Goal: Task Accomplishment & Management: Manage account settings

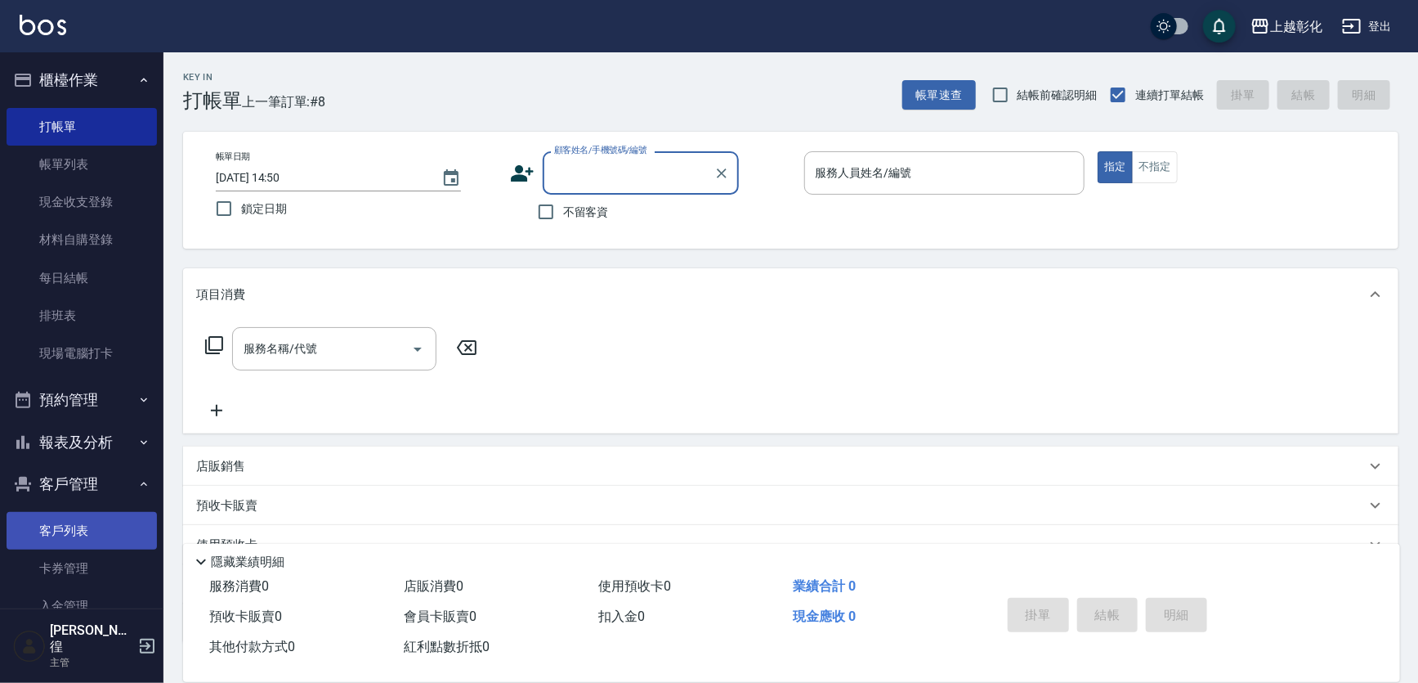
click at [59, 515] on link "客戶列表" at bounding box center [82, 531] width 150 height 38
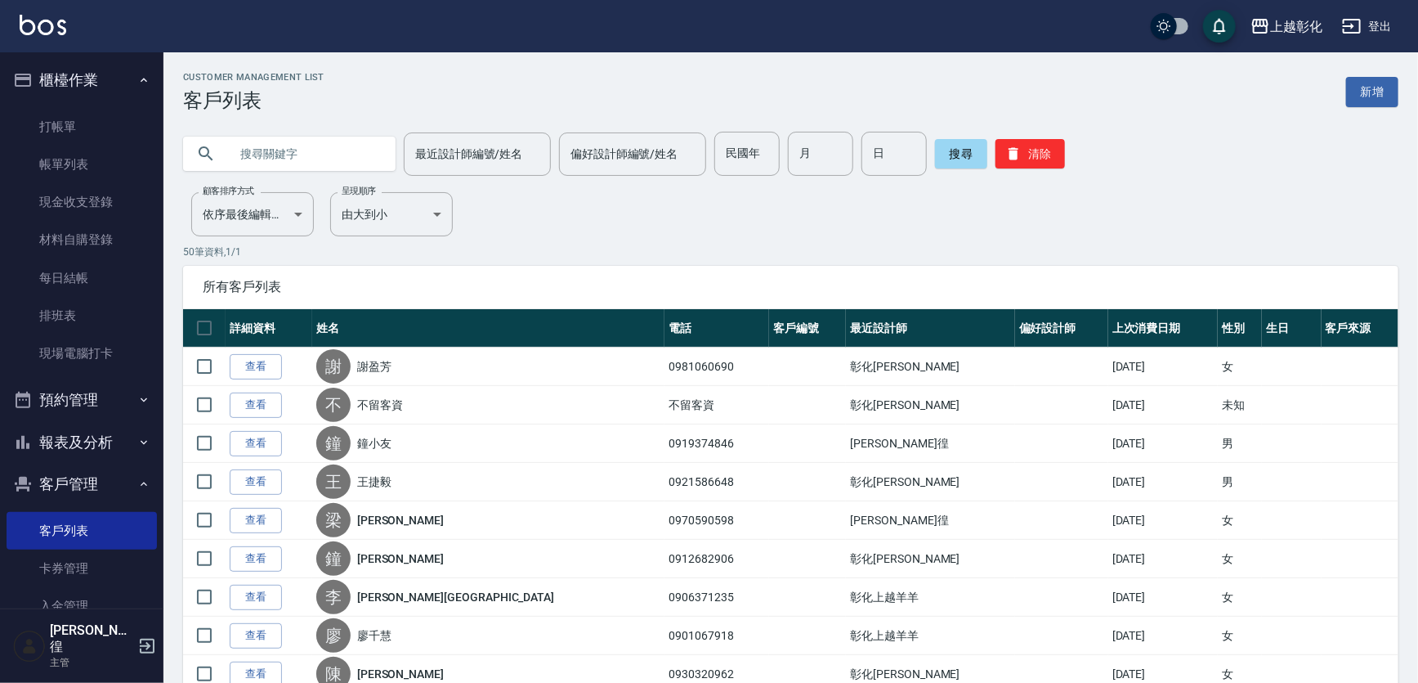
click at [260, 151] on input "text" at bounding box center [306, 154] width 154 height 44
type input "0922920410"
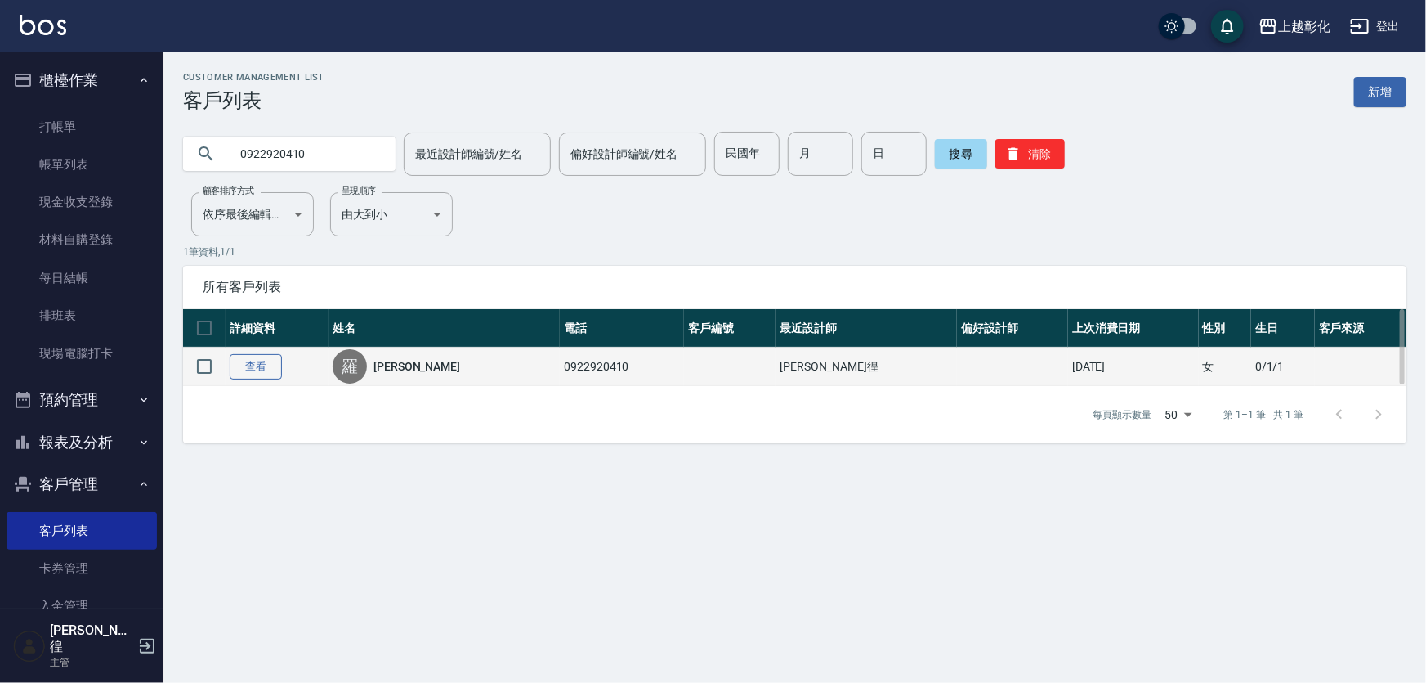
click at [270, 359] on link "查看" at bounding box center [256, 366] width 52 height 25
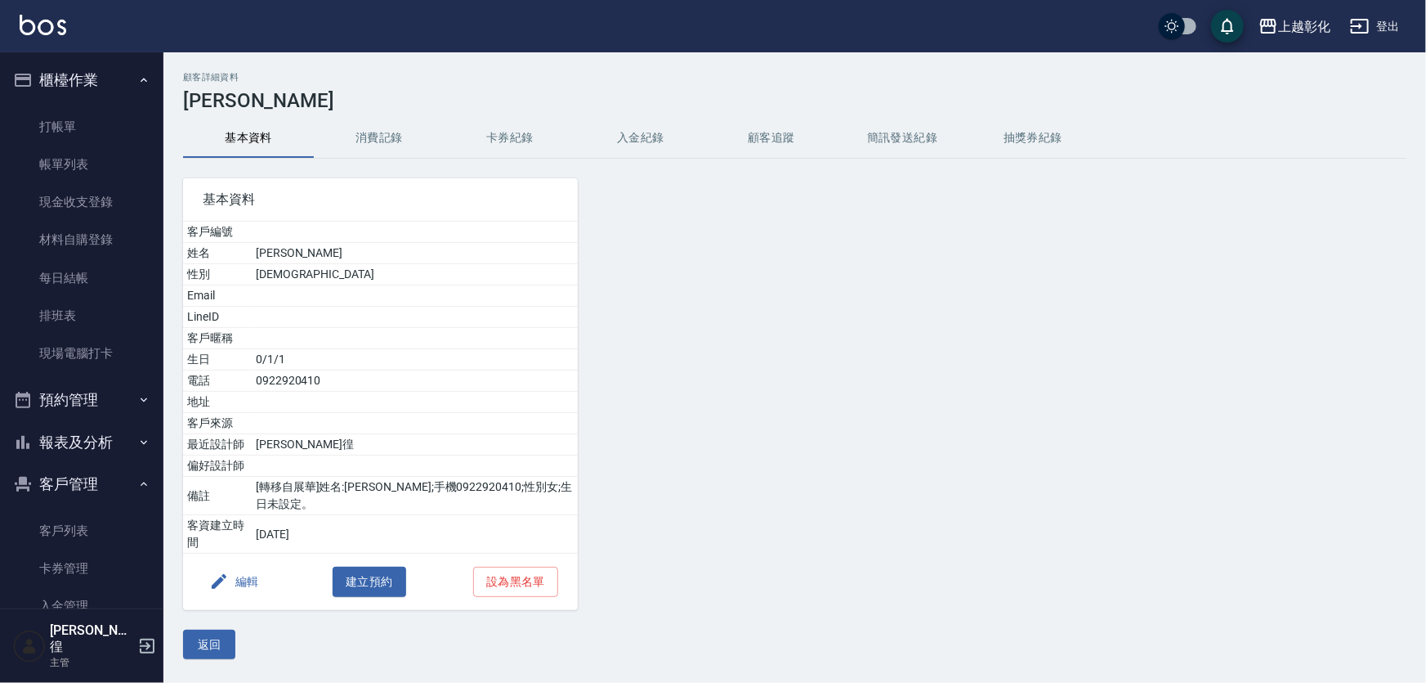
click at [670, 139] on button "入金紀錄" at bounding box center [640, 138] width 131 height 39
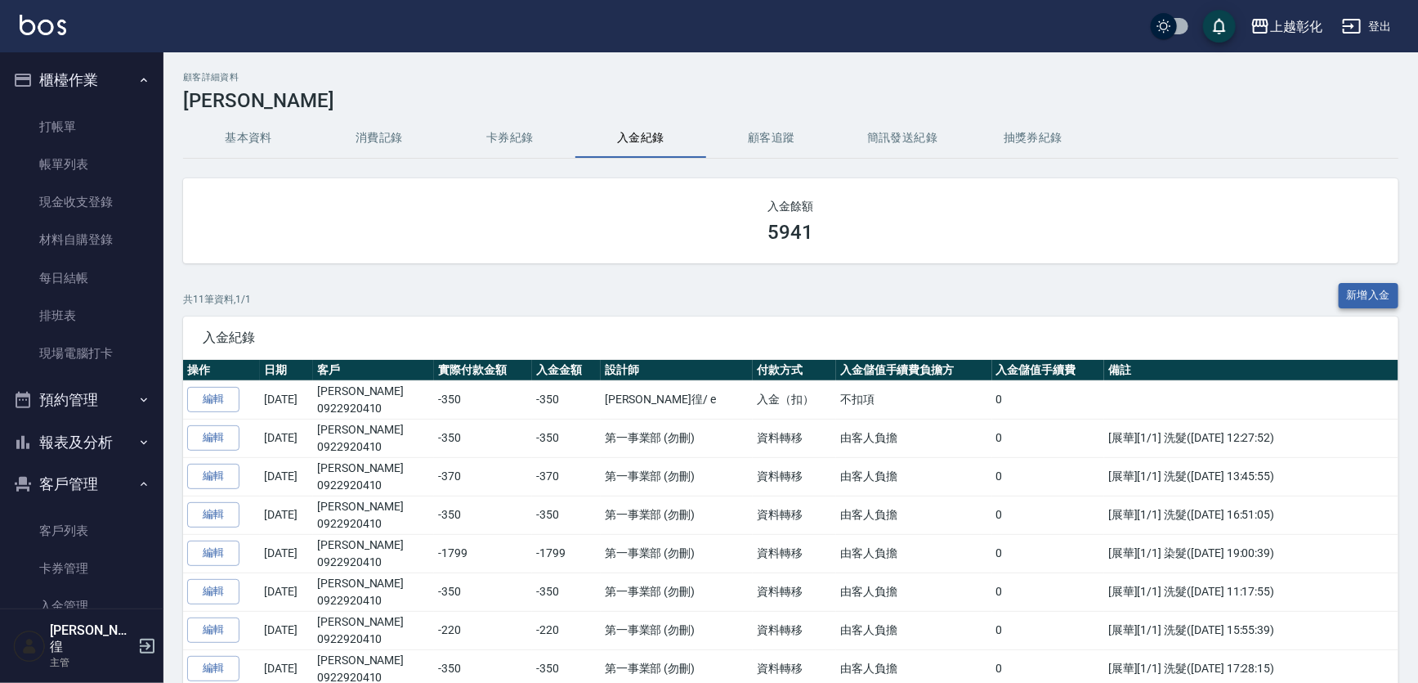
click at [1390, 298] on button "新增入金" at bounding box center [1369, 295] width 60 height 25
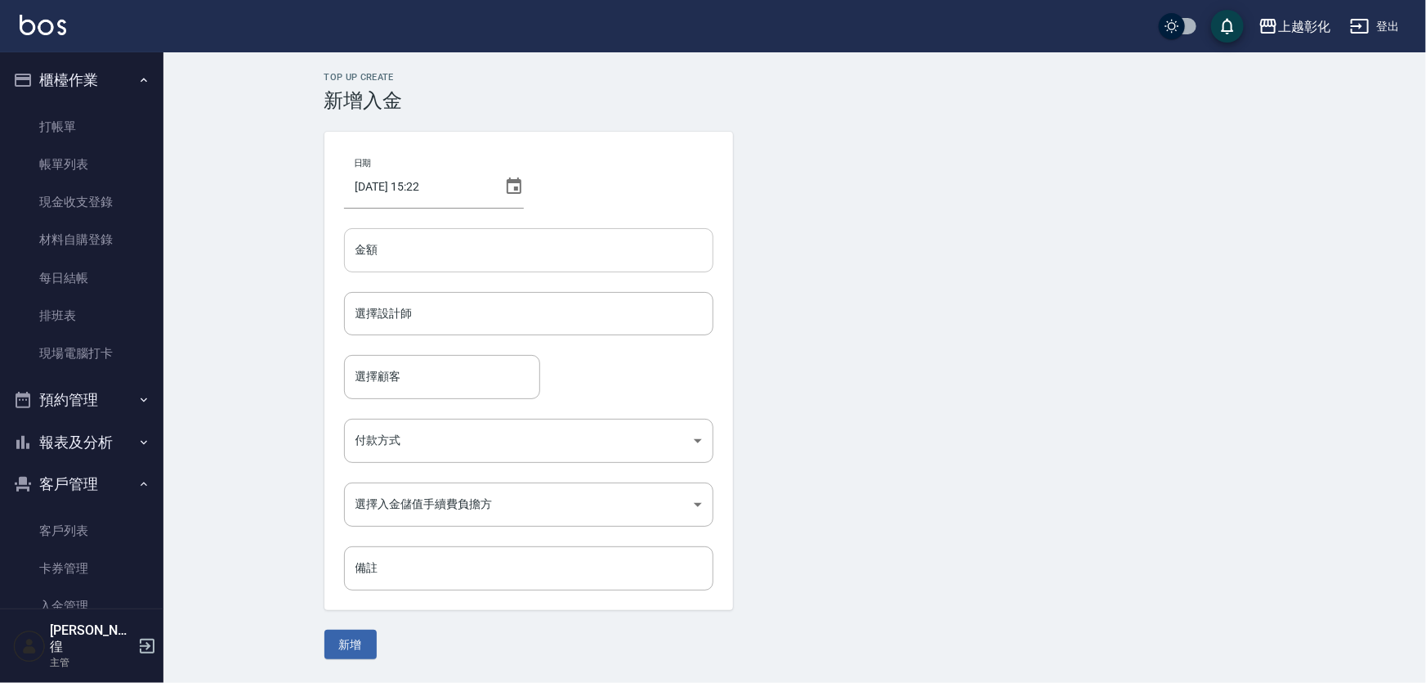
click at [431, 269] on input "金額" at bounding box center [528, 250] width 369 height 44
type input "-370"
click at [419, 313] on input "選擇設計師" at bounding box center [528, 313] width 355 height 29
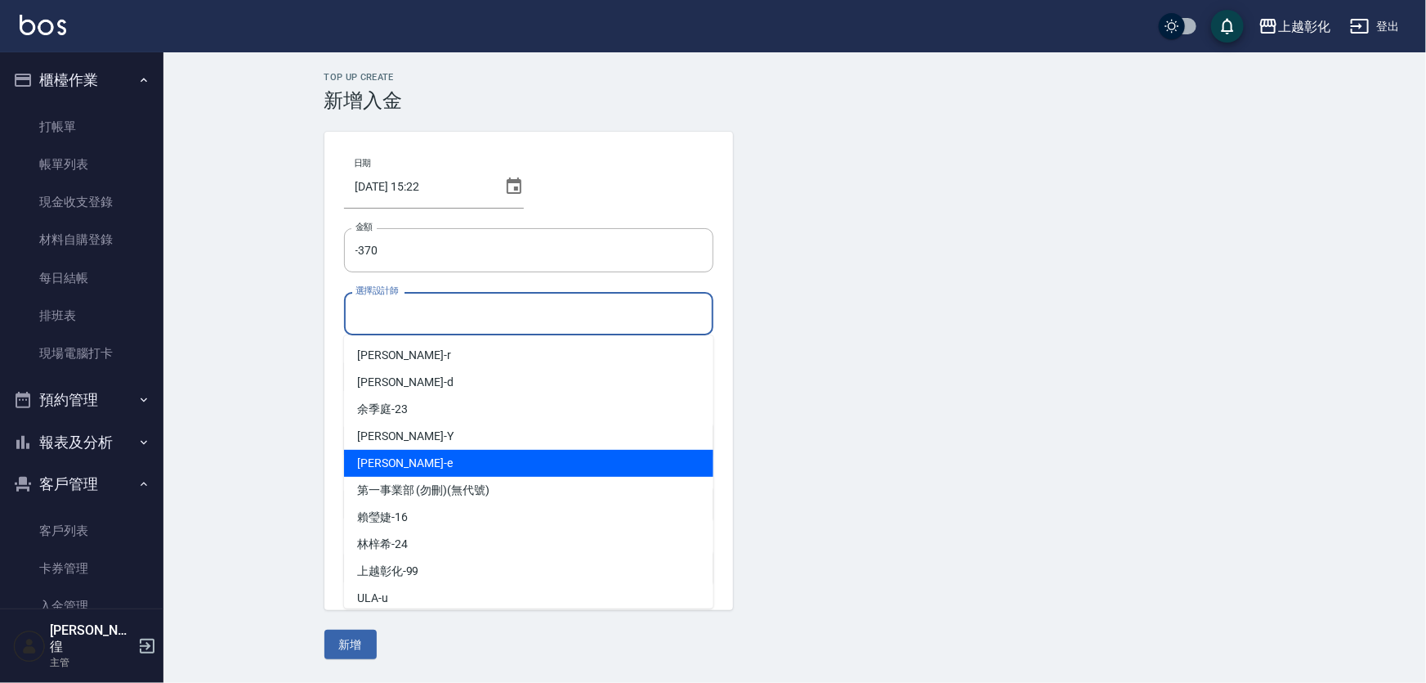
click at [423, 472] on div "[PERSON_NAME] -e" at bounding box center [528, 463] width 369 height 27
type input "[PERSON_NAME]-e"
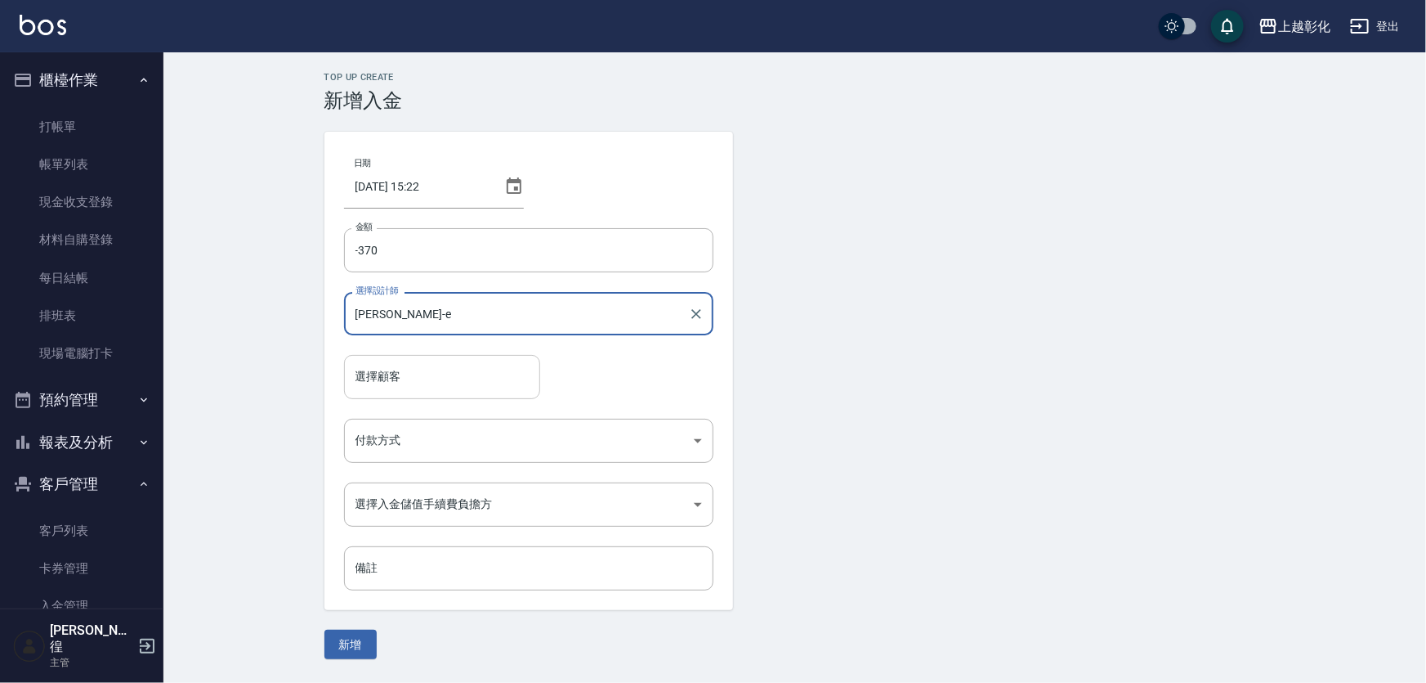
click at [407, 384] on input "選擇顧客" at bounding box center [441, 376] width 181 height 29
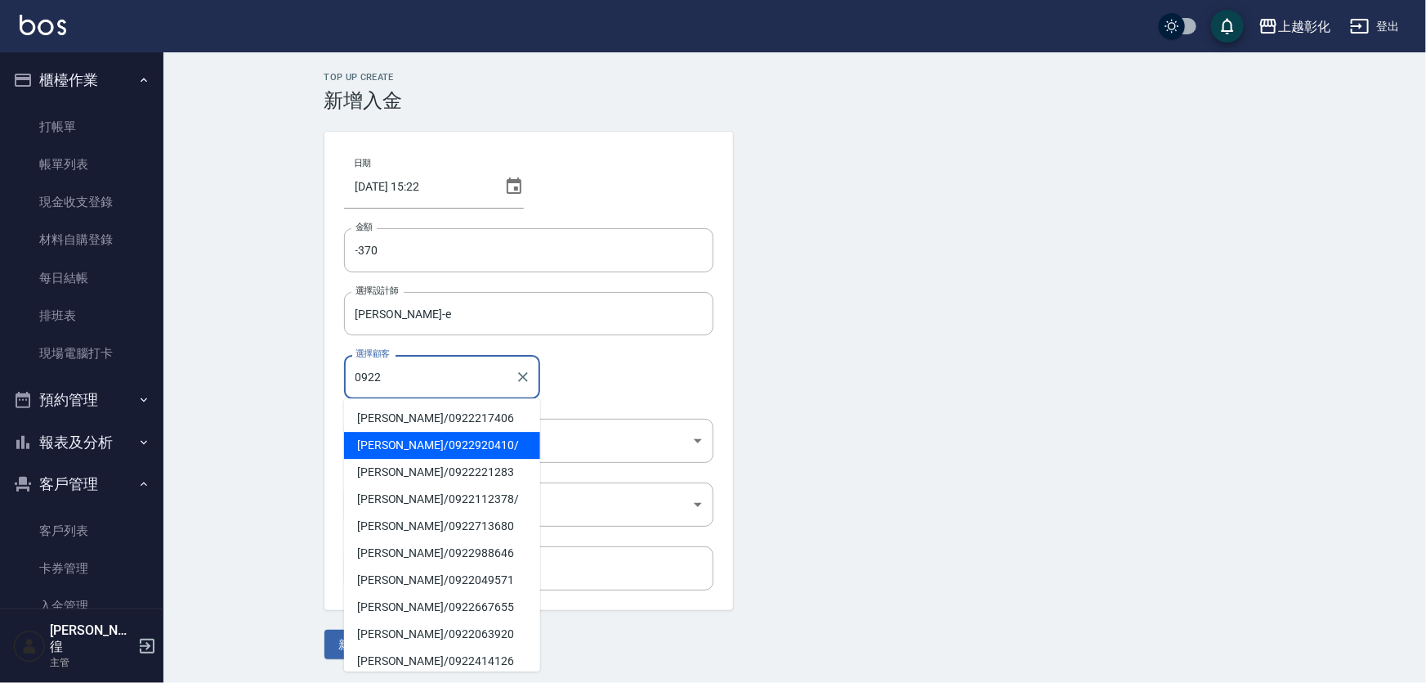
click at [392, 451] on span "[PERSON_NAME] / 0922920410 /" at bounding box center [442, 445] width 196 height 27
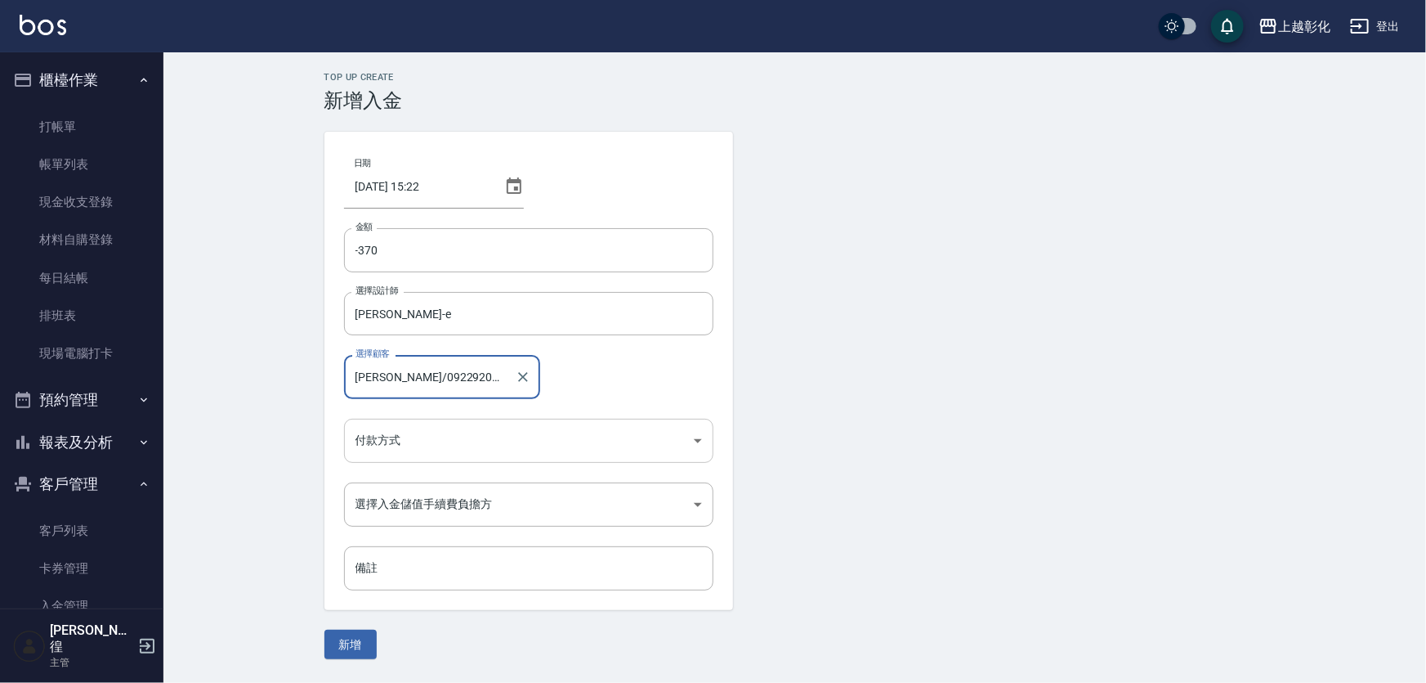
type input "[PERSON_NAME]/0922920410/"
click at [410, 444] on body "上越彰化 登出 櫃檯作業 打帳單 帳單列表 現金收支登錄 材料自購登錄 每日結帳 排班表 現場電腦打卡 預約管理 預約管理 單日預約紀錄 單週預約紀錄 報表及…" at bounding box center [713, 341] width 1426 height 683
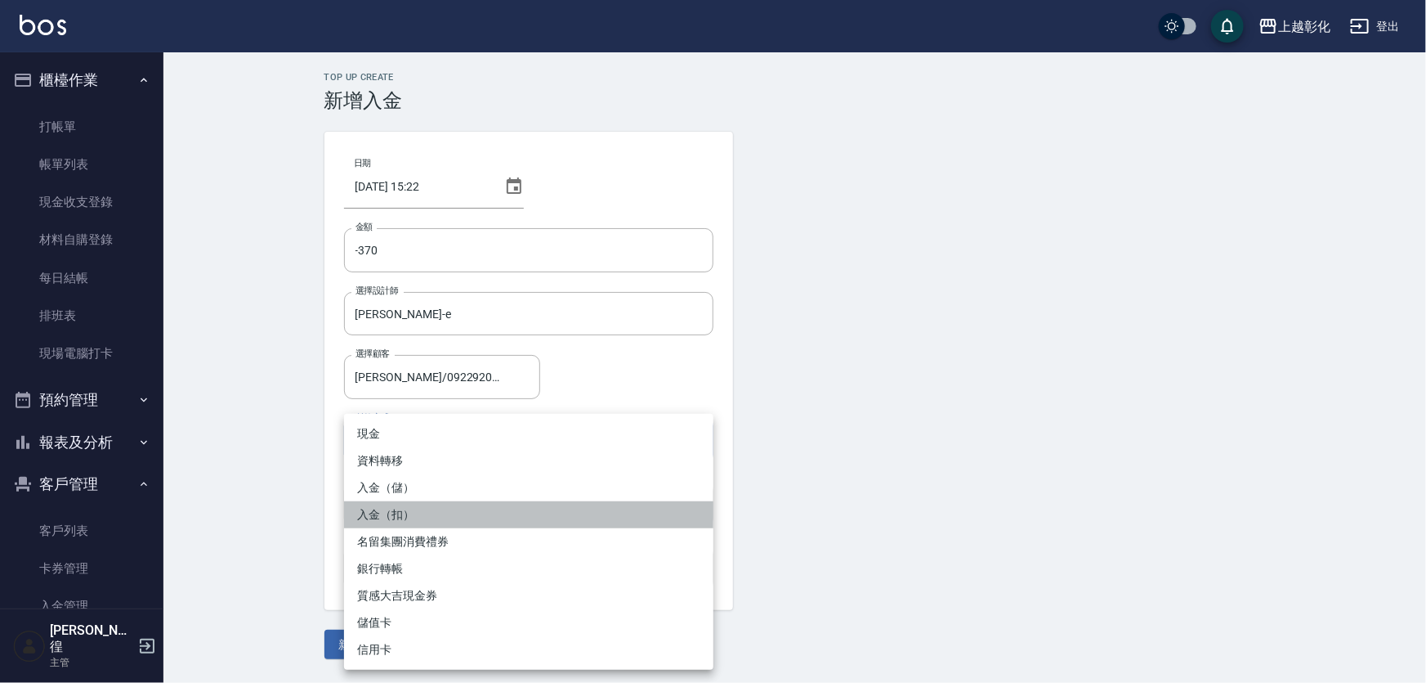
click at [423, 509] on li "入金（扣）" at bounding box center [528, 514] width 369 height 27
type input "入金（扣）"
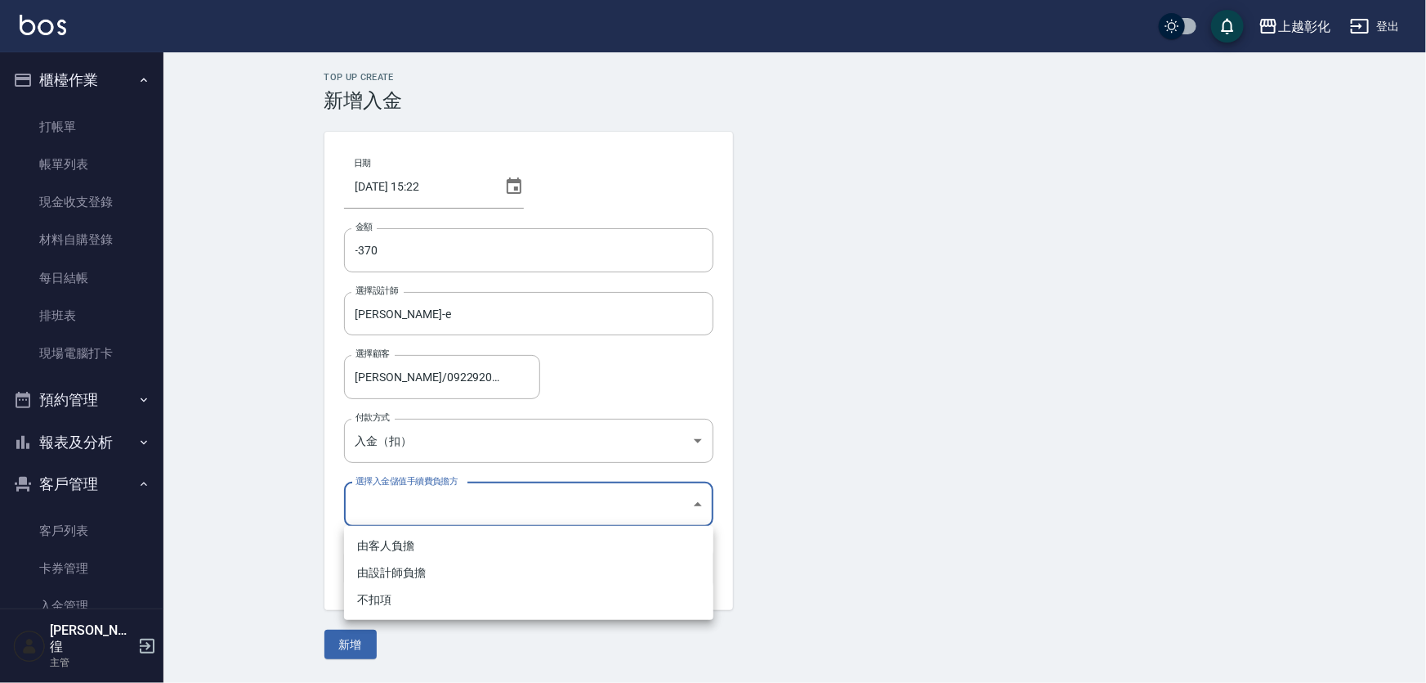
click at [416, 501] on body "上越彰化 登出 櫃檯作業 打帳單 帳單列表 現金收支登錄 材料自購登錄 每日結帳 排班表 現場電腦打卡 預約管理 預約管理 單日預約紀錄 單週預約紀錄 報表及…" at bounding box center [713, 341] width 1426 height 683
click at [425, 590] on li "不扣項" at bounding box center [528, 599] width 369 height 27
type input "WITHOUTHANDLINGFEE"
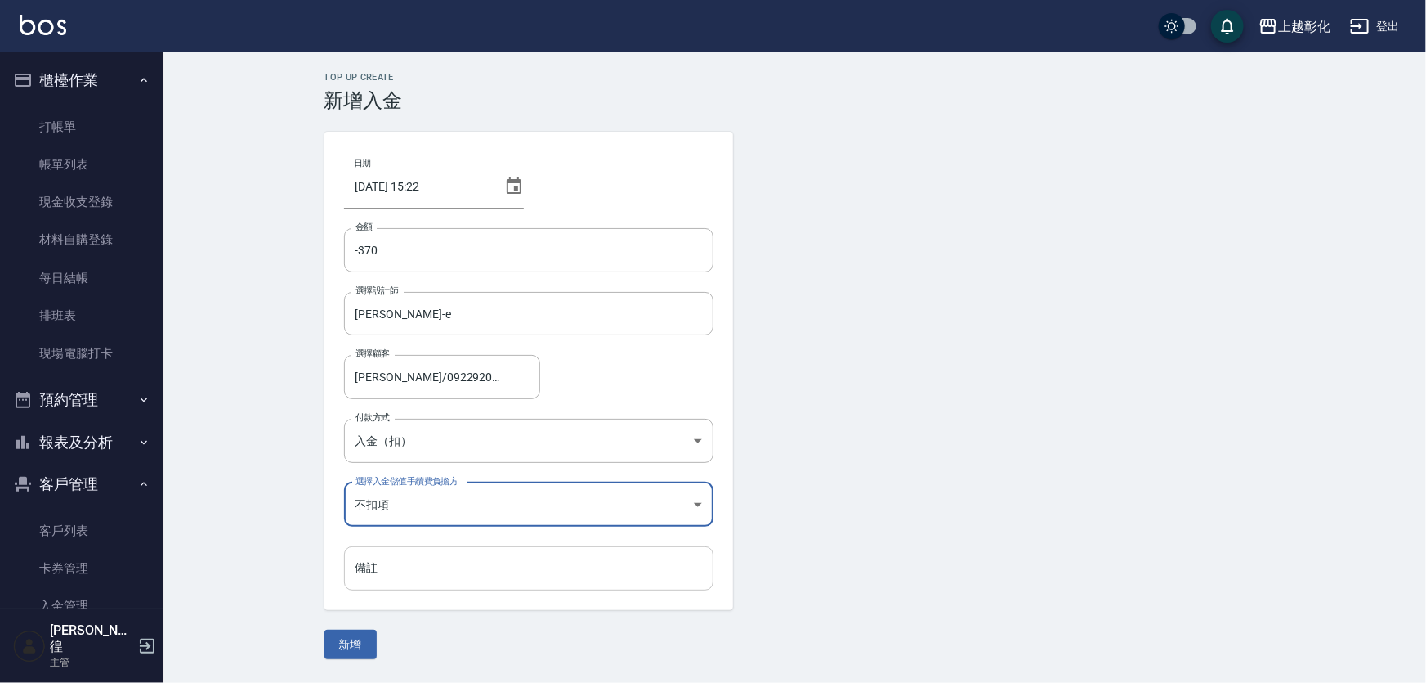
click at [425, 580] on input "備註" at bounding box center [528, 568] width 369 height 44
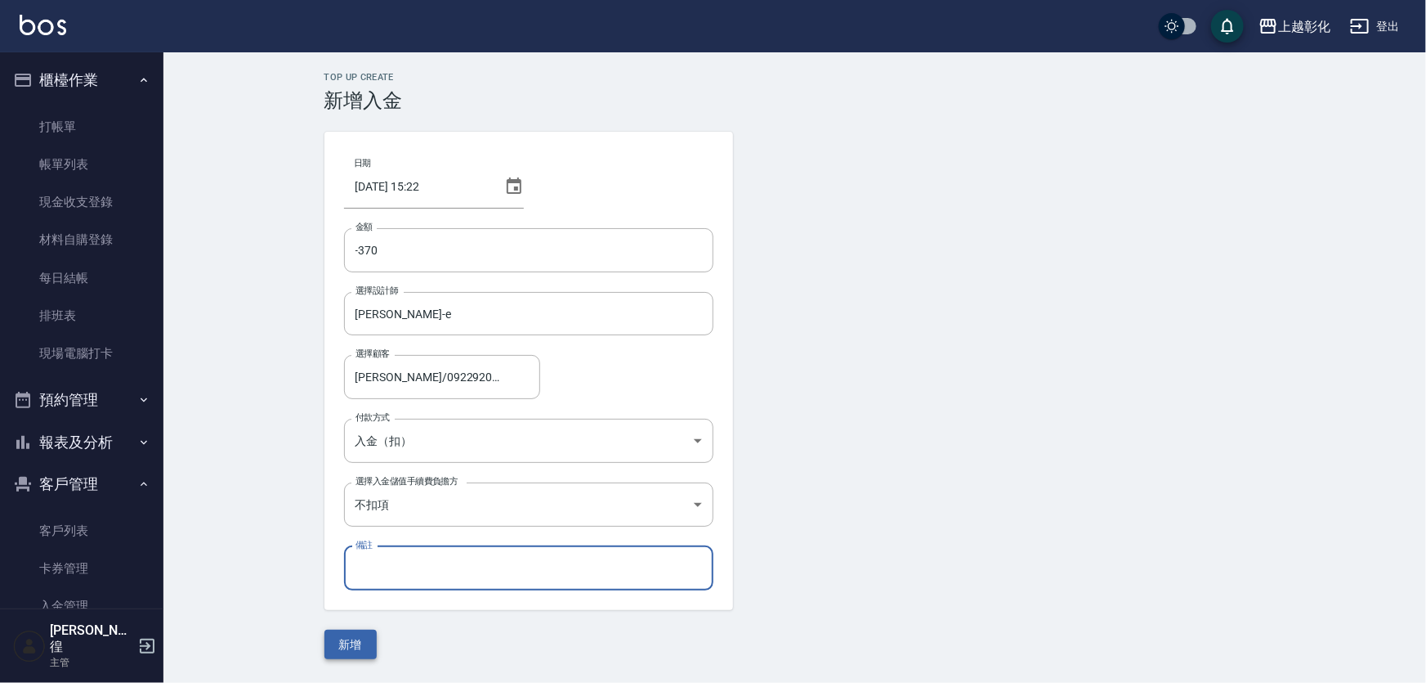
click at [363, 647] on button "新增" at bounding box center [351, 644] width 52 height 30
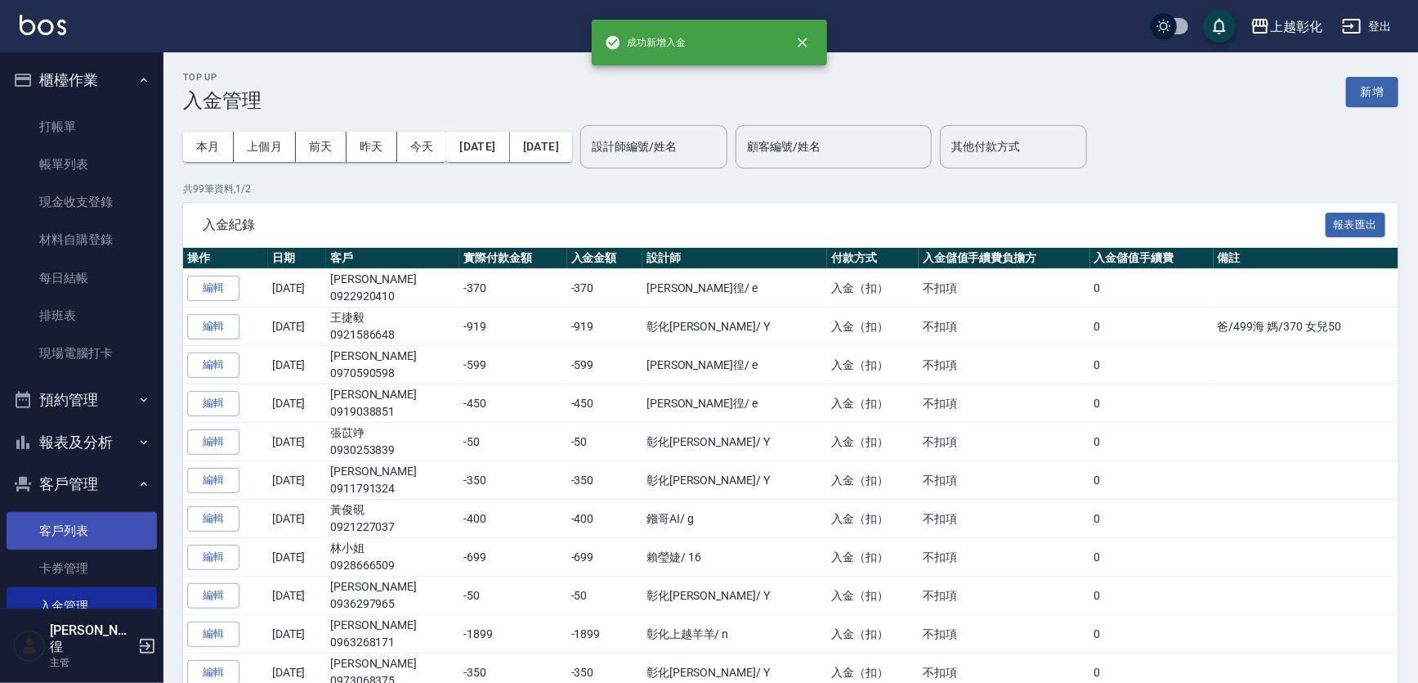
click at [74, 522] on link "客戶列表" at bounding box center [82, 531] width 150 height 38
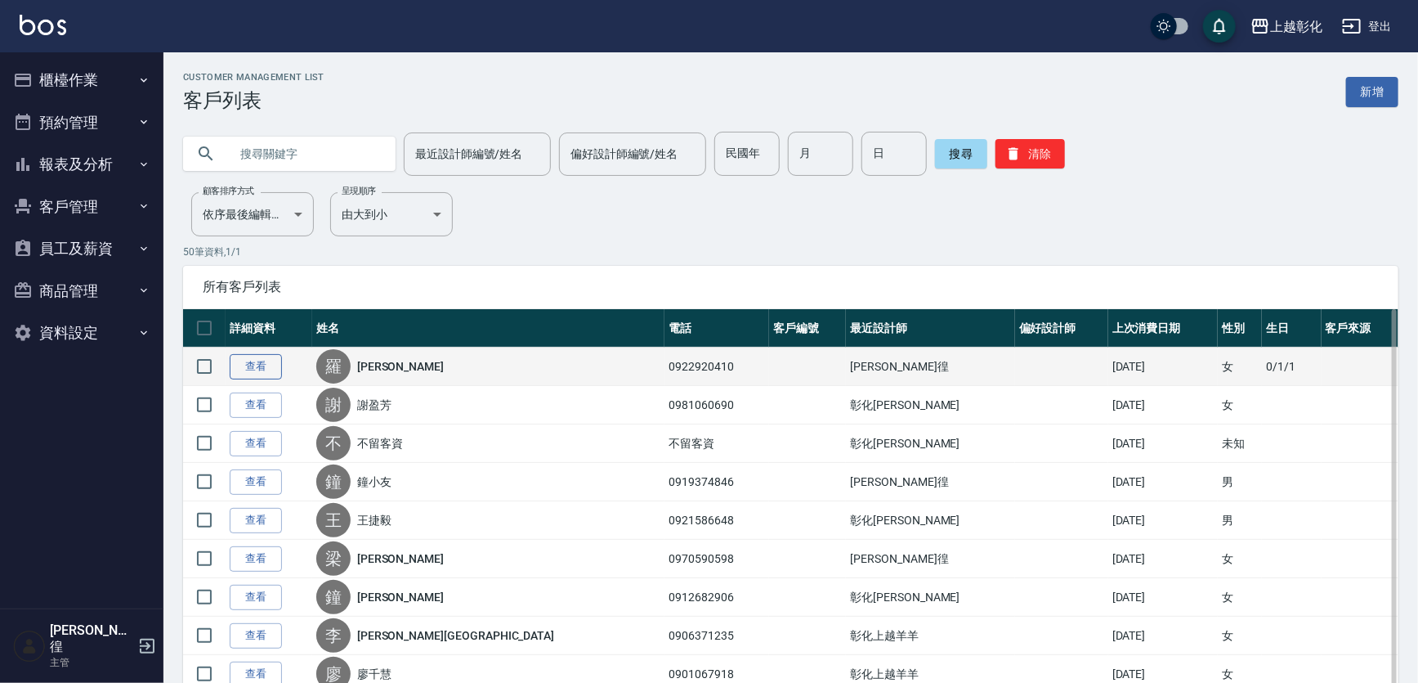
click at [253, 354] on link "查看" at bounding box center [256, 366] width 52 height 25
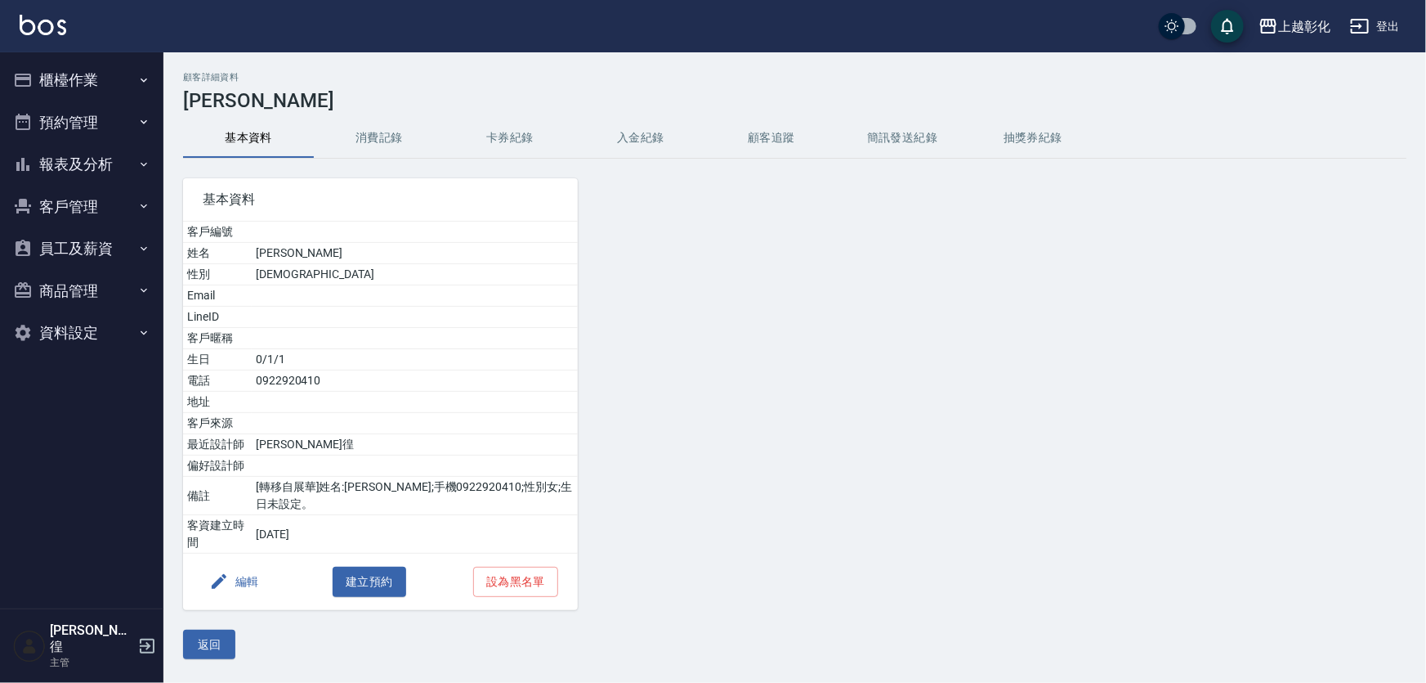
click at [642, 132] on button "入金紀錄" at bounding box center [640, 138] width 131 height 39
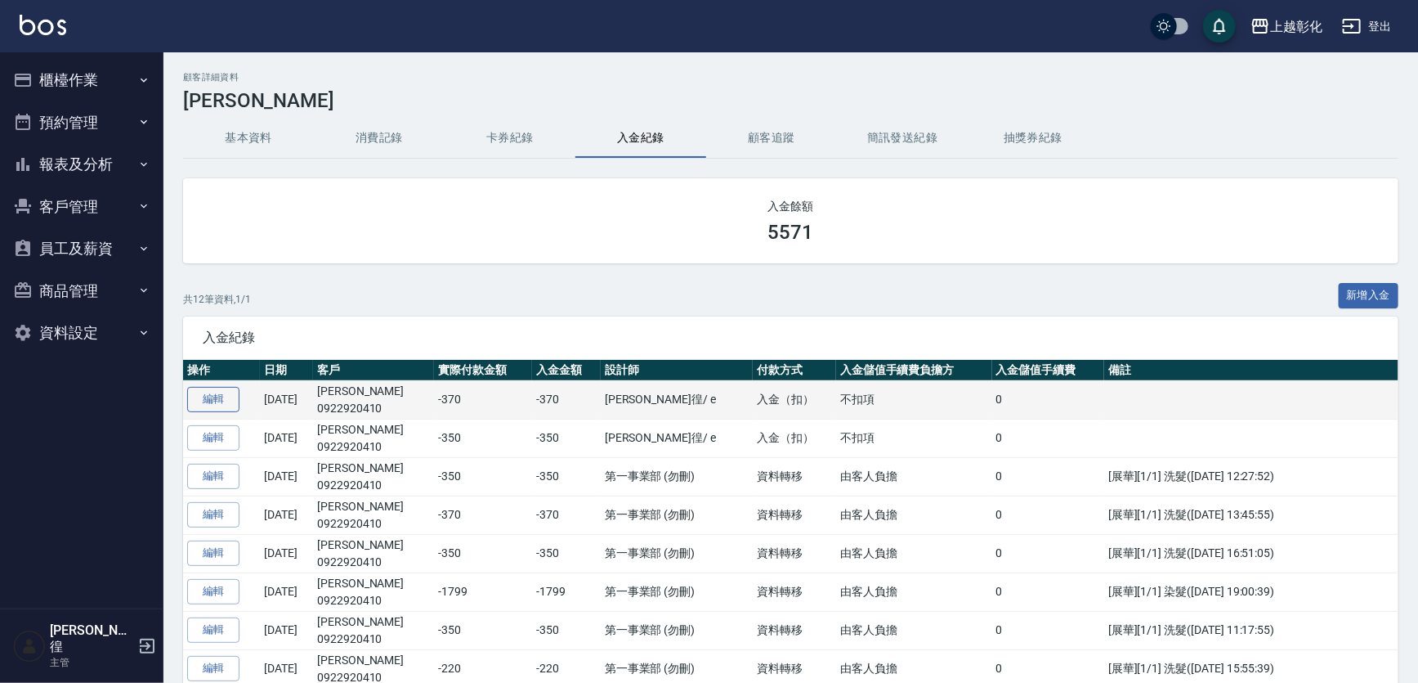
click at [199, 403] on link "編輯" at bounding box center [213, 399] width 52 height 25
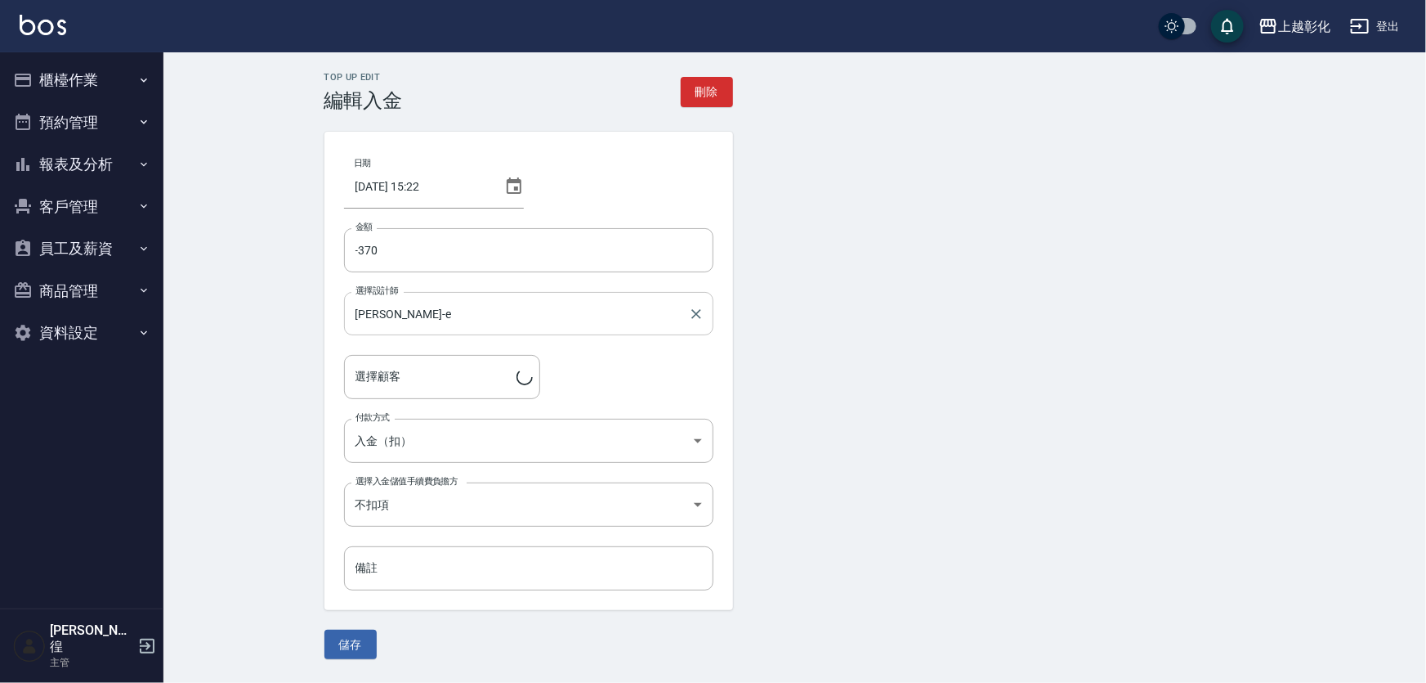
type input "[PERSON_NAME]/0922920410/"
